Goal: Information Seeking & Learning: Learn about a topic

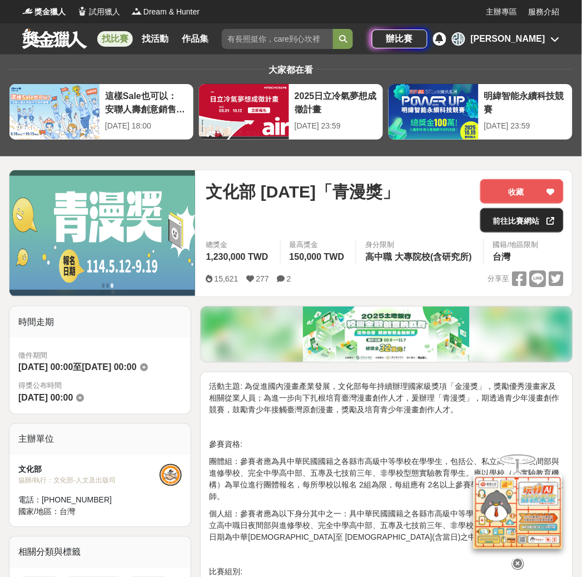
click at [515, 225] on link "前往比賽網站" at bounding box center [522, 220] width 83 height 24
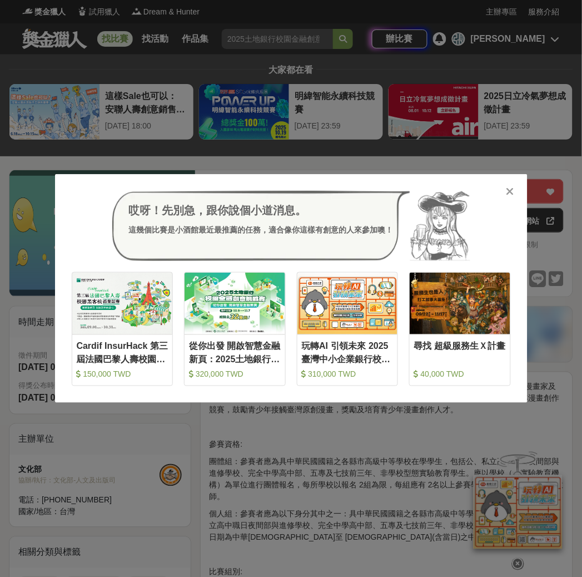
click at [517, 193] on div "哎呀！先別急，跟你說個小道消息。 這幾個比賽是小酒館最近最推薦的任務，適合像你這樣有創意的人來參加噢！ 收藏 Cardif InsurHack 第三屆法國巴黎…" at bounding box center [291, 288] width 473 height 229
click at [510, 191] on icon at bounding box center [511, 191] width 8 height 11
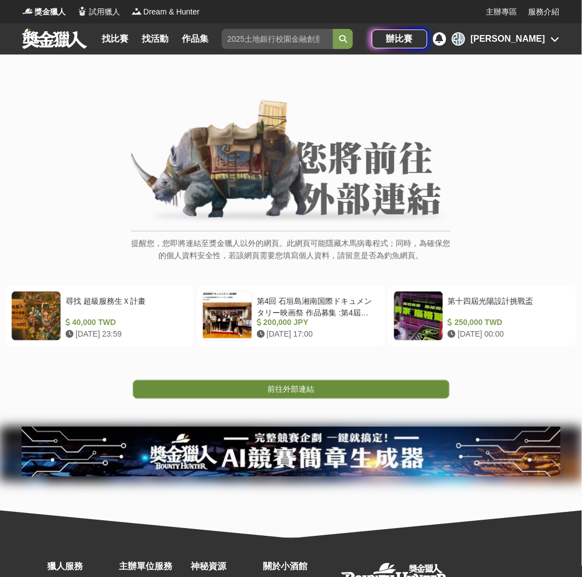
click at [269, 390] on span "前往外部連結" at bounding box center [291, 389] width 47 height 9
